Goal: Navigation & Orientation: Understand site structure

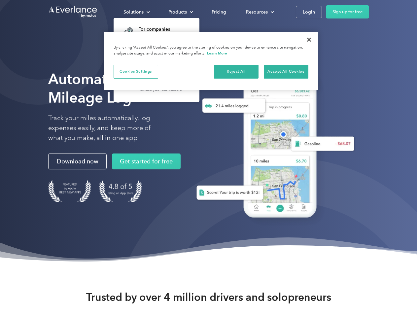
click at [136, 12] on div "Solutions" at bounding box center [133, 12] width 20 height 8
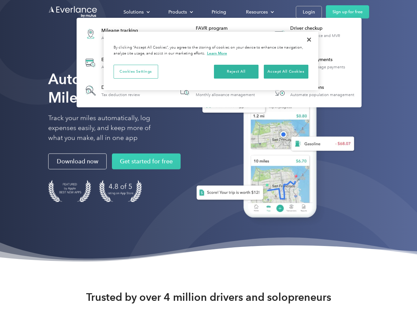
click at [180, 12] on div "Products" at bounding box center [177, 12] width 18 height 8
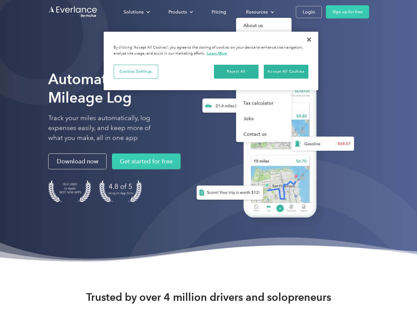
click at [259, 12] on div "Resources" at bounding box center [257, 12] width 22 height 8
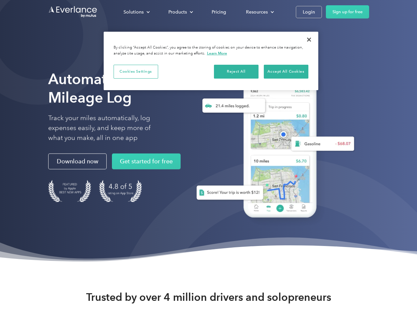
click at [136, 71] on button "Cookies Settings" at bounding box center [136, 72] width 45 height 14
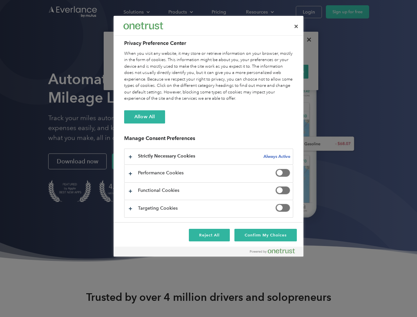
click at [236, 71] on div "When you visit any website, it may store or retrieve information on your browse…" at bounding box center [208, 75] width 169 height 51
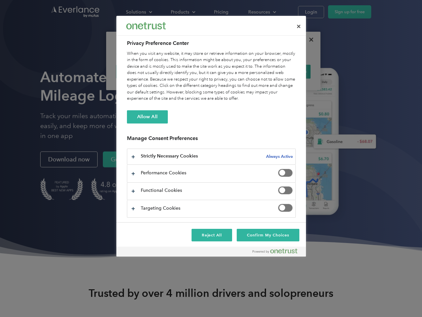
click at [286, 71] on div "When you visit any website, it may store or retrieve information on your browse…" at bounding box center [211, 75] width 169 height 51
click at [309, 40] on div at bounding box center [211, 158] width 422 height 317
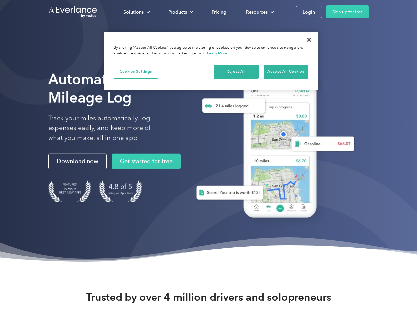
click at [136, 12] on div "Solutions" at bounding box center [133, 12] width 20 height 8
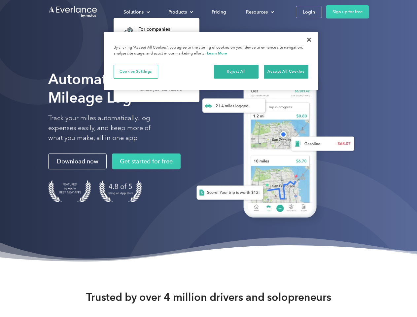
click at [180, 12] on div "Products" at bounding box center [177, 12] width 18 height 8
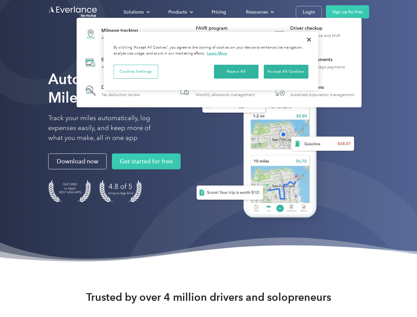
click at [259, 12] on div "Resources" at bounding box center [257, 12] width 22 height 8
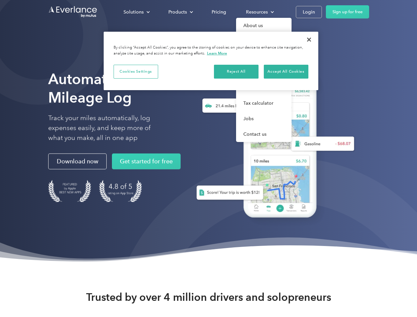
click at [136, 71] on button "Cookies Settings" at bounding box center [136, 72] width 45 height 14
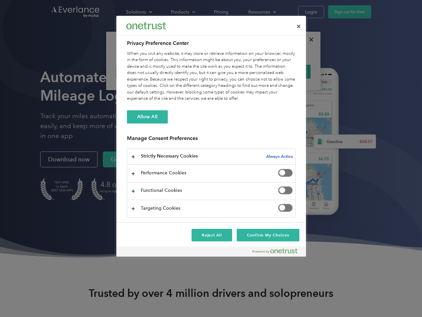
click at [236, 71] on div "When you visit any website, it may store or retrieve information on your browse…" at bounding box center [211, 75] width 169 height 51
click at [286, 71] on div "When you visit any website, it may store or retrieve information on your browse…" at bounding box center [211, 75] width 169 height 51
click at [309, 40] on div at bounding box center [211, 158] width 422 height 317
